Goal: Task Accomplishment & Management: Use online tool/utility

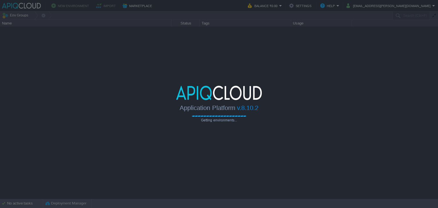
type input "Search (Ctrl+F)"
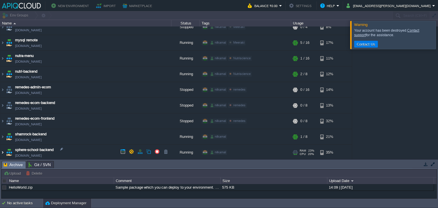
click at [3, 151] on img at bounding box center [2, 152] width 5 height 15
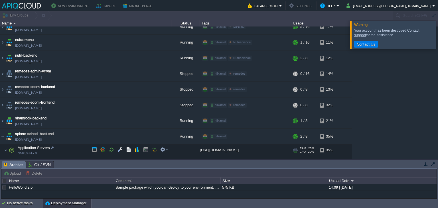
scroll to position [162, 0]
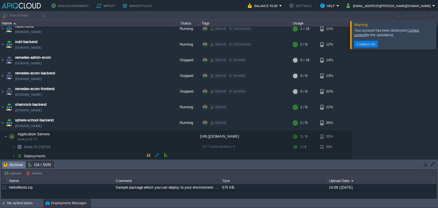
click at [29, 154] on span "Deployments" at bounding box center [34, 156] width 23 height 5
click at [141, 145] on td at bounding box center [137, 146] width 9 height 9
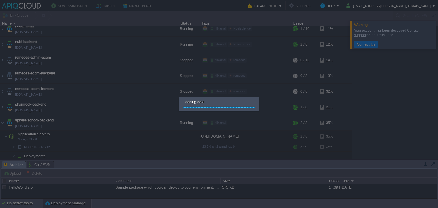
click at [140, 145] on div at bounding box center [219, 104] width 438 height 208
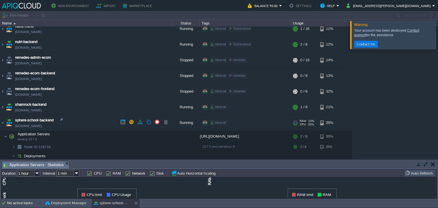
click at [206, 125] on div "nilkamal + Add to Env Group" at bounding box center [245, 123] width 89 height 16
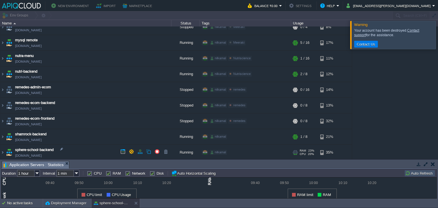
click at [82, 149] on td "sphere-school-backend [DOMAIN_NAME]" at bounding box center [85, 153] width 171 height 16
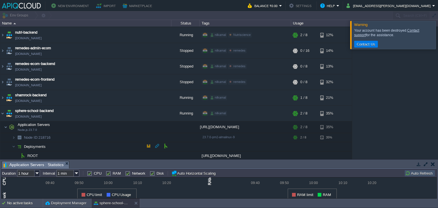
scroll to position [171, 0]
click at [146, 137] on button "button" at bounding box center [145, 136] width 5 height 5
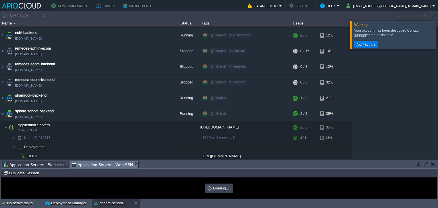
click at [35, 164] on span "Application Servers : Statistics" at bounding box center [34, 164] width 60 height 7
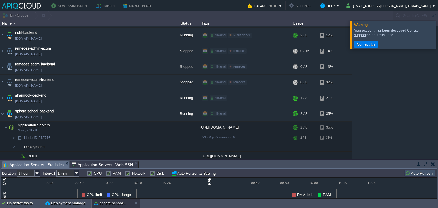
scroll to position [0, 0]
type input "#000000"
click at [93, 165] on span "Application Servers : Web SSH" at bounding box center [102, 164] width 61 height 7
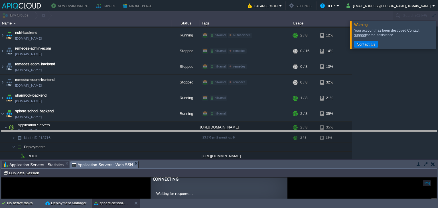
drag, startPoint x: 143, startPoint y: 168, endPoint x: 145, endPoint y: 131, distance: 36.6
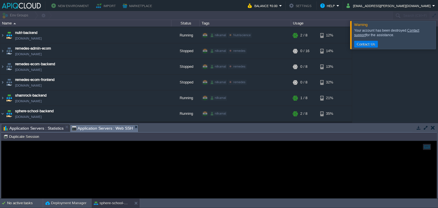
scroll to position [185, 0]
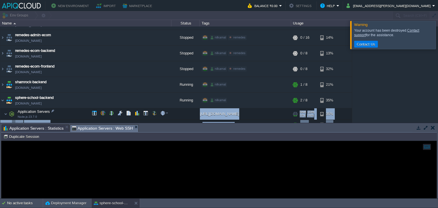
drag, startPoint x: 175, startPoint y: 133, endPoint x: 178, endPoint y: 113, distance: 19.6
click at [178, 113] on div "Env Groups Search (Ctrl+F) auto-gen Name Status Tags Usage adhar-ayurved-bookin…" at bounding box center [219, 104] width 438 height 187
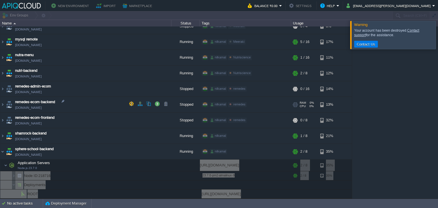
scroll to position [132, 0]
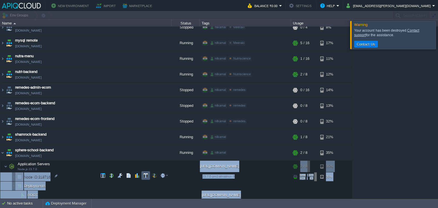
click at [146, 175] on button "button" at bounding box center [145, 175] width 5 height 5
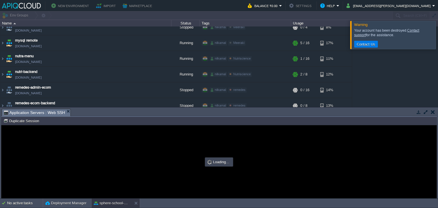
scroll to position [0, 0]
type input "#000000"
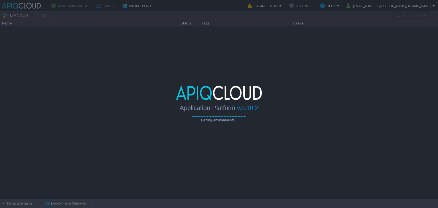
type input "Search (Ctrl+F)"
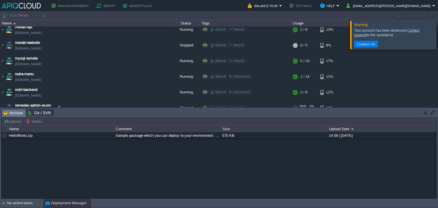
scroll to position [143, 0]
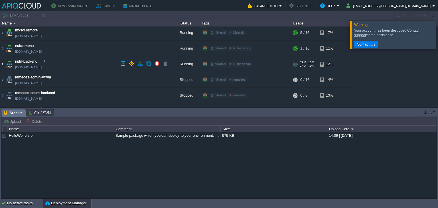
click at [3, 64] on img at bounding box center [2, 63] width 5 height 15
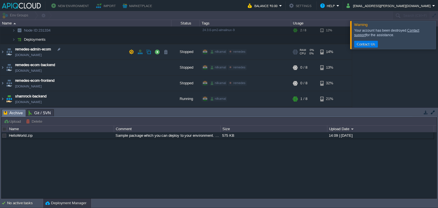
scroll to position [171, 0]
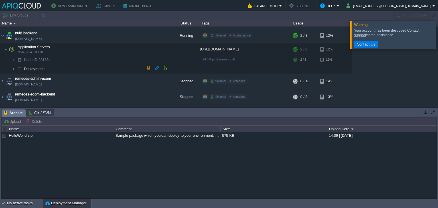
click at [15, 68] on img at bounding box center [13, 68] width 3 height 9
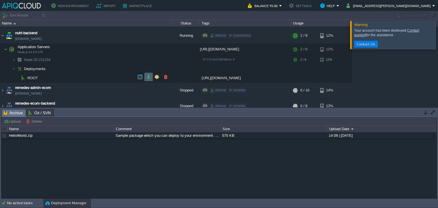
click at [145, 78] on td at bounding box center [148, 77] width 9 height 9
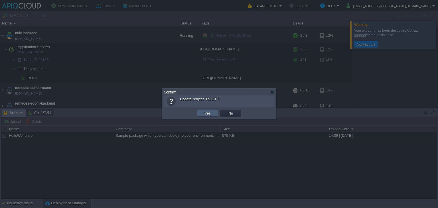
click at [210, 112] on button "Yes" at bounding box center [208, 113] width 10 height 5
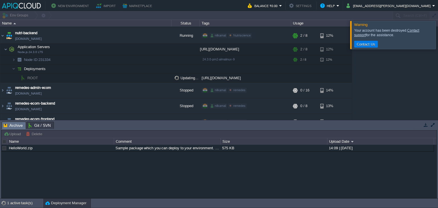
scroll to position [143, 0]
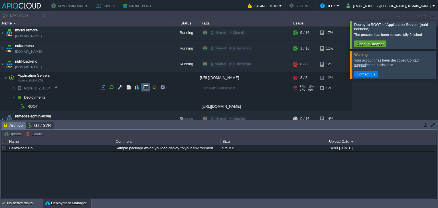
click at [145, 87] on button "button" at bounding box center [145, 87] width 5 height 5
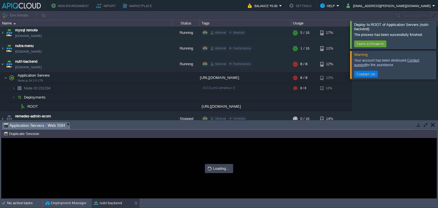
scroll to position [0, 0]
type input "#000000"
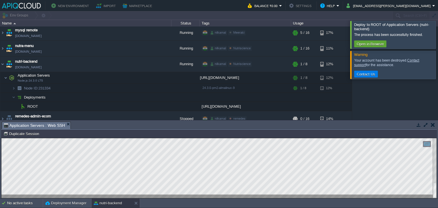
click at [274, 130] on div "Node ID: 231334 Duplicate Session" at bounding box center [219, 134] width 436 height 8
